Goal: Use online tool/utility: Use online tool/utility

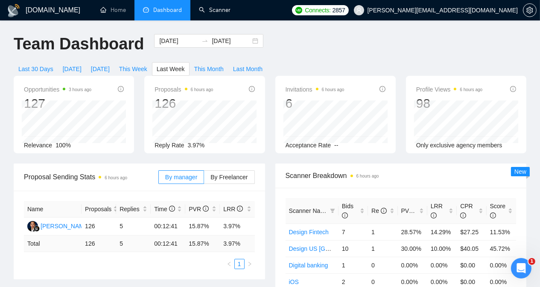
click at [214, 8] on link "Scanner" at bounding box center [215, 9] width 32 height 7
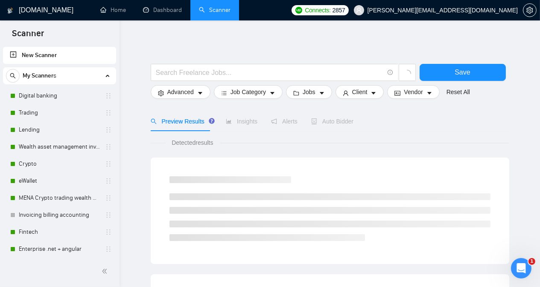
drag, startPoint x: 119, startPoint y: 64, endPoint x: 134, endPoint y: 65, distance: 14.6
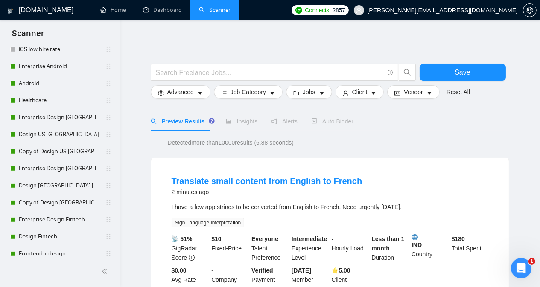
scroll to position [673, 0]
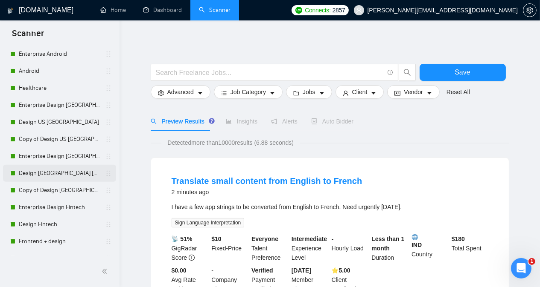
click at [67, 177] on link "Design [GEOGRAPHIC_DATA] [GEOGRAPHIC_DATA] other countries" at bounding box center [59, 173] width 81 height 17
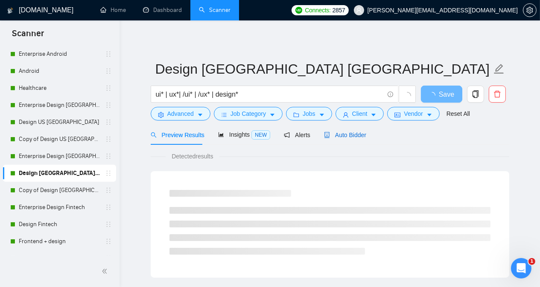
click at [351, 134] on span "Auto Bidder" at bounding box center [345, 135] width 42 height 7
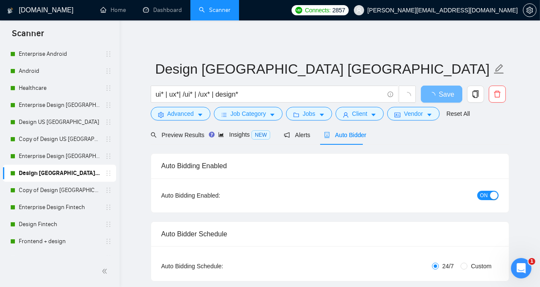
radio input "false"
radio input "true"
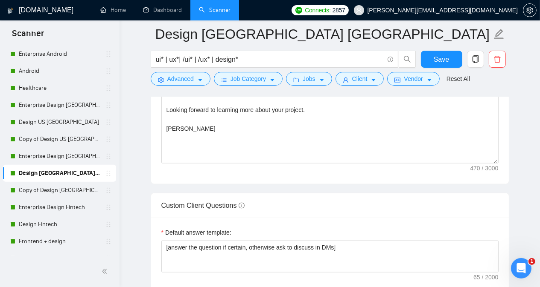
scroll to position [1299, 0]
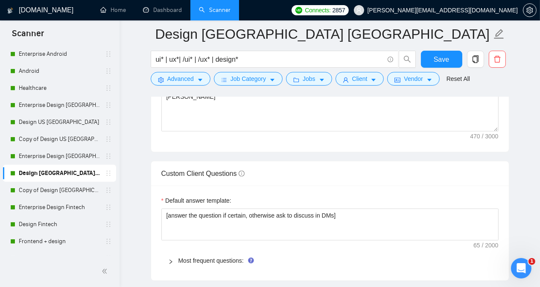
click at [530, 146] on div "[DOMAIN_NAME] Home Dashboard Scanner Connects: 2857 [PERSON_NAME][EMAIL_ADDRESS…" at bounding box center [329, 41] width 420 height 2681
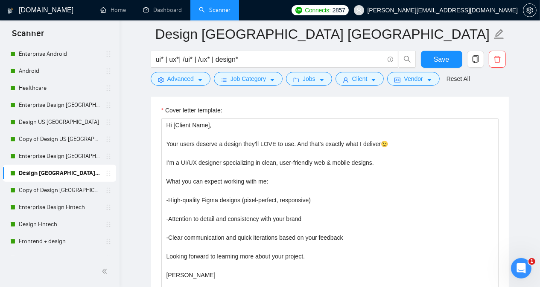
scroll to position [1094, 0]
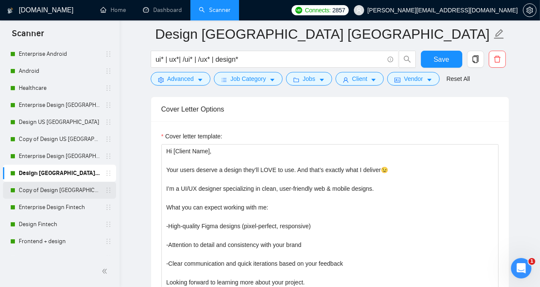
click at [69, 195] on link "Copy of Design [GEOGRAPHIC_DATA] [GEOGRAPHIC_DATA] other countries" at bounding box center [59, 190] width 81 height 17
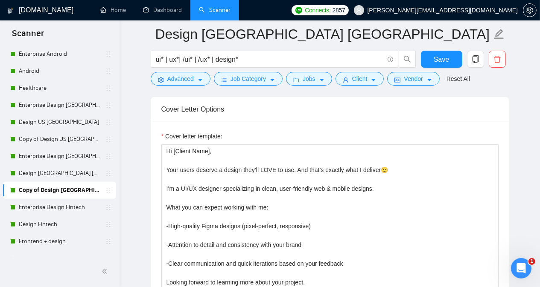
scroll to position [23, 0]
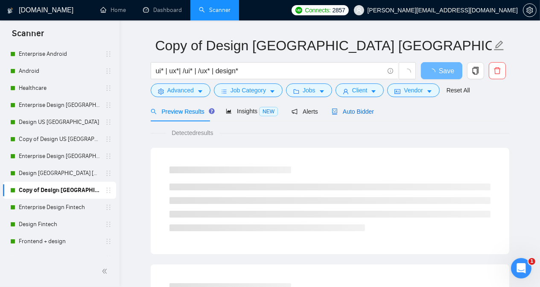
click at [357, 111] on span "Auto Bidder" at bounding box center [352, 111] width 42 height 7
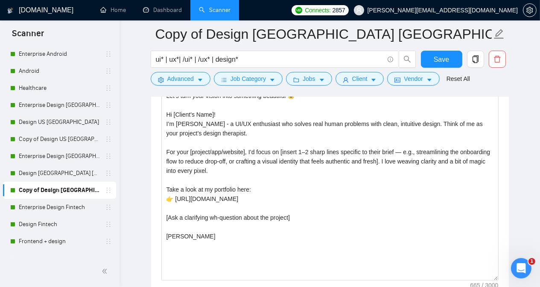
scroll to position [1132, 0]
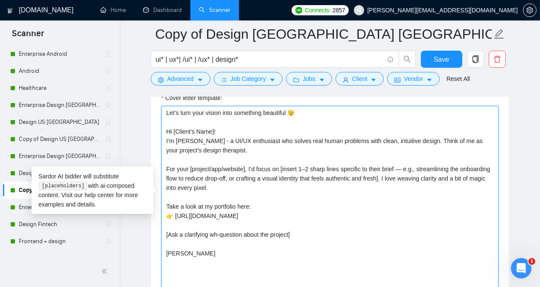
drag, startPoint x: 165, startPoint y: 127, endPoint x: 218, endPoint y: 245, distance: 129.5
click at [218, 245] on textarea "Let’s turn your vision into something beautiful 😉 Hi [Client's Name]! I’m [PERS…" at bounding box center [329, 202] width 337 height 192
